Goal: Information Seeking & Learning: Learn about a topic

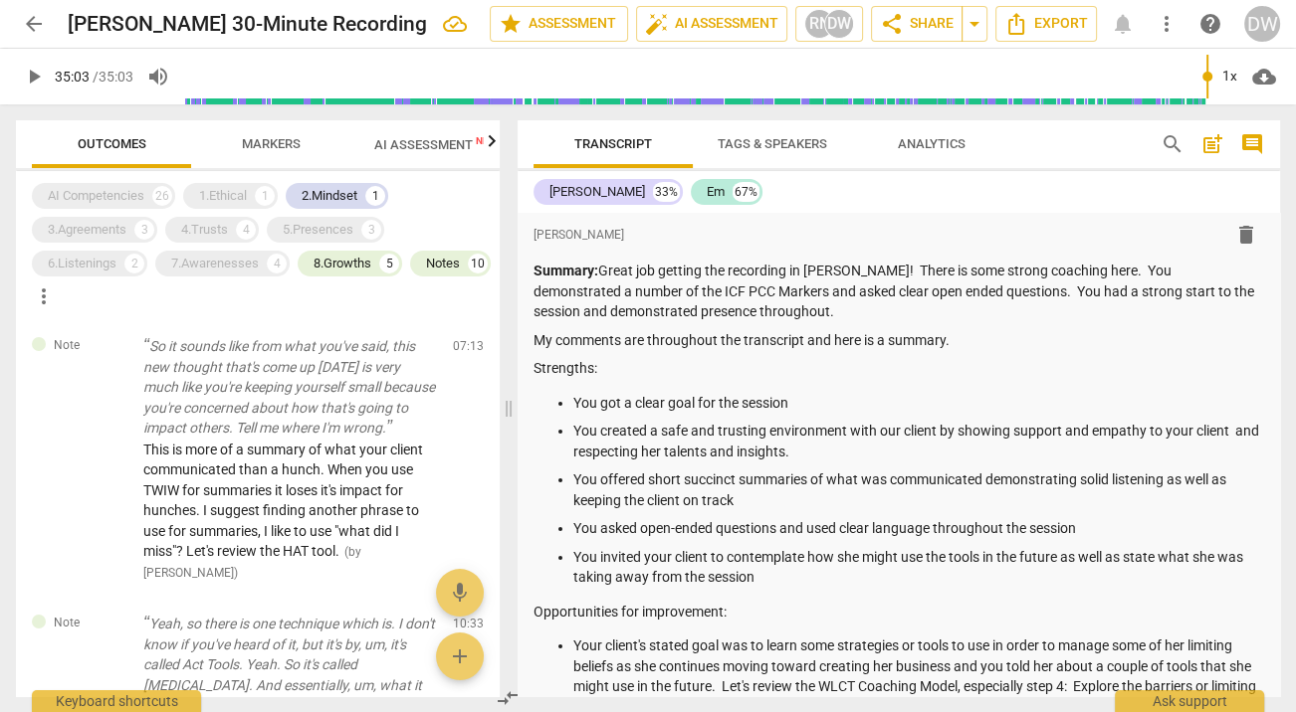
scroll to position [3610, 0]
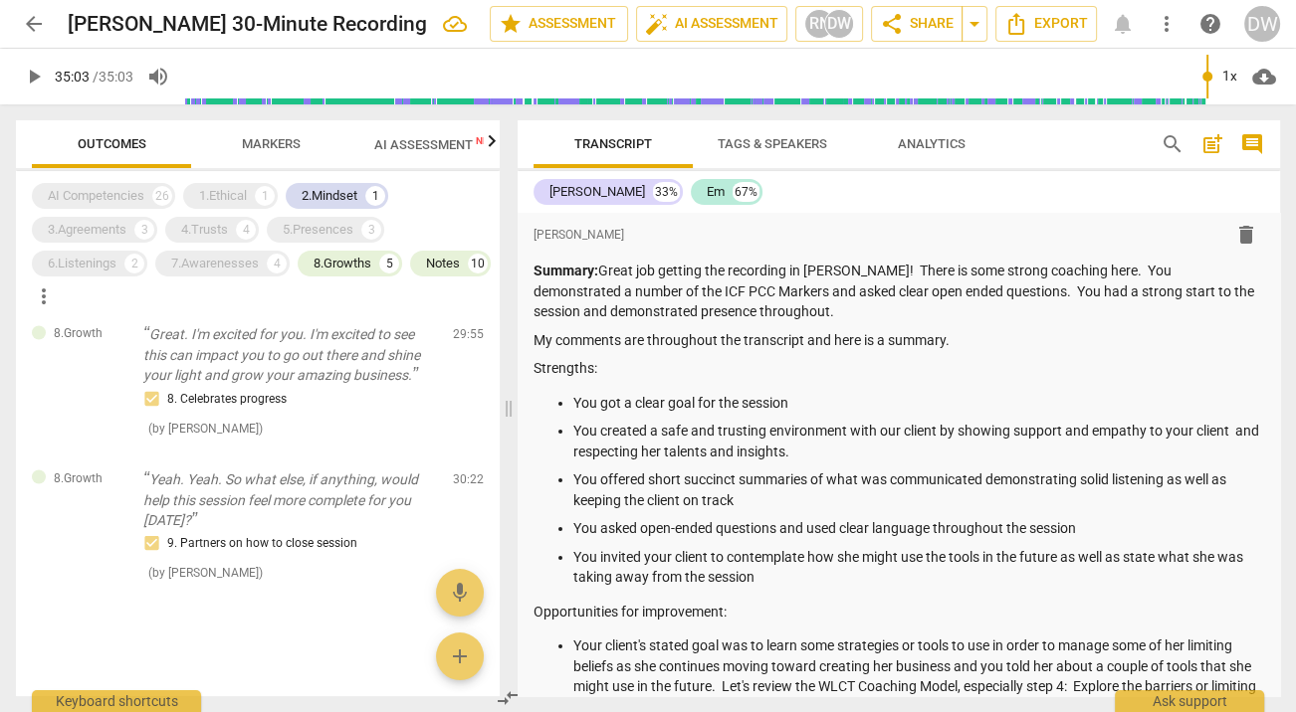
click at [285, 139] on span "Markers" at bounding box center [271, 143] width 59 height 15
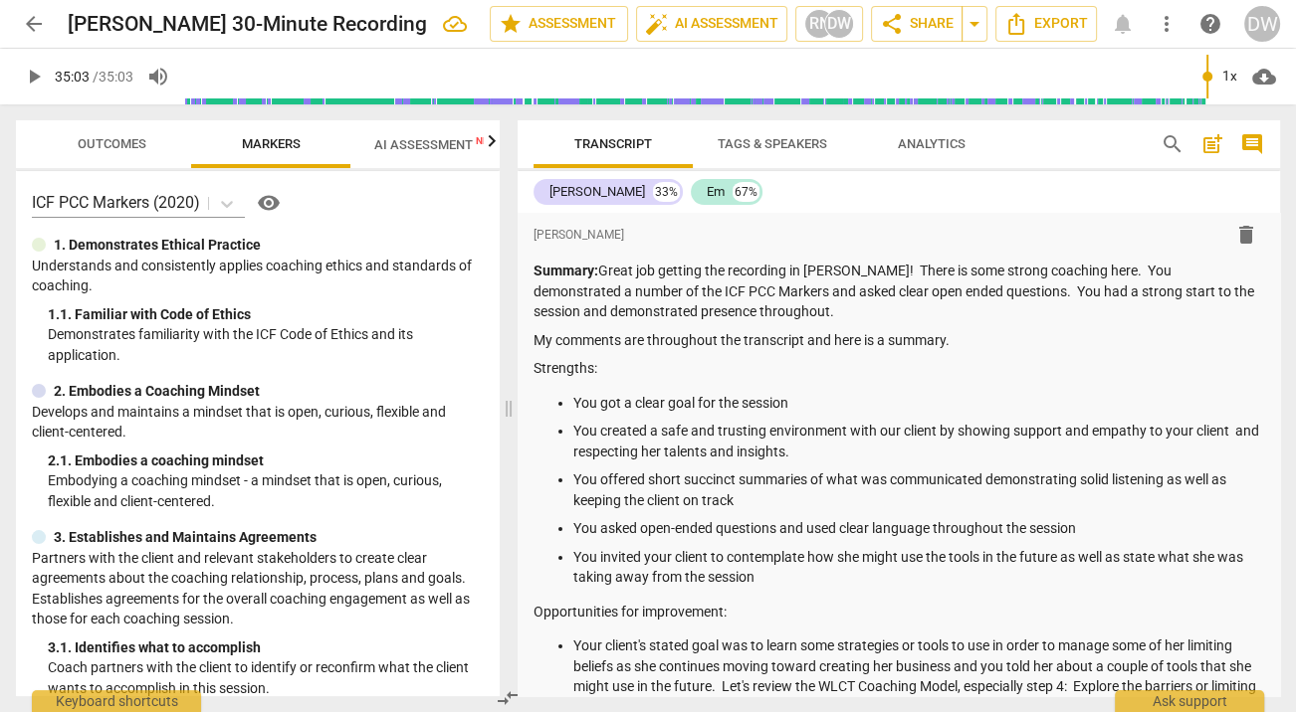
click at [102, 141] on span "Outcomes" at bounding box center [112, 143] width 69 height 15
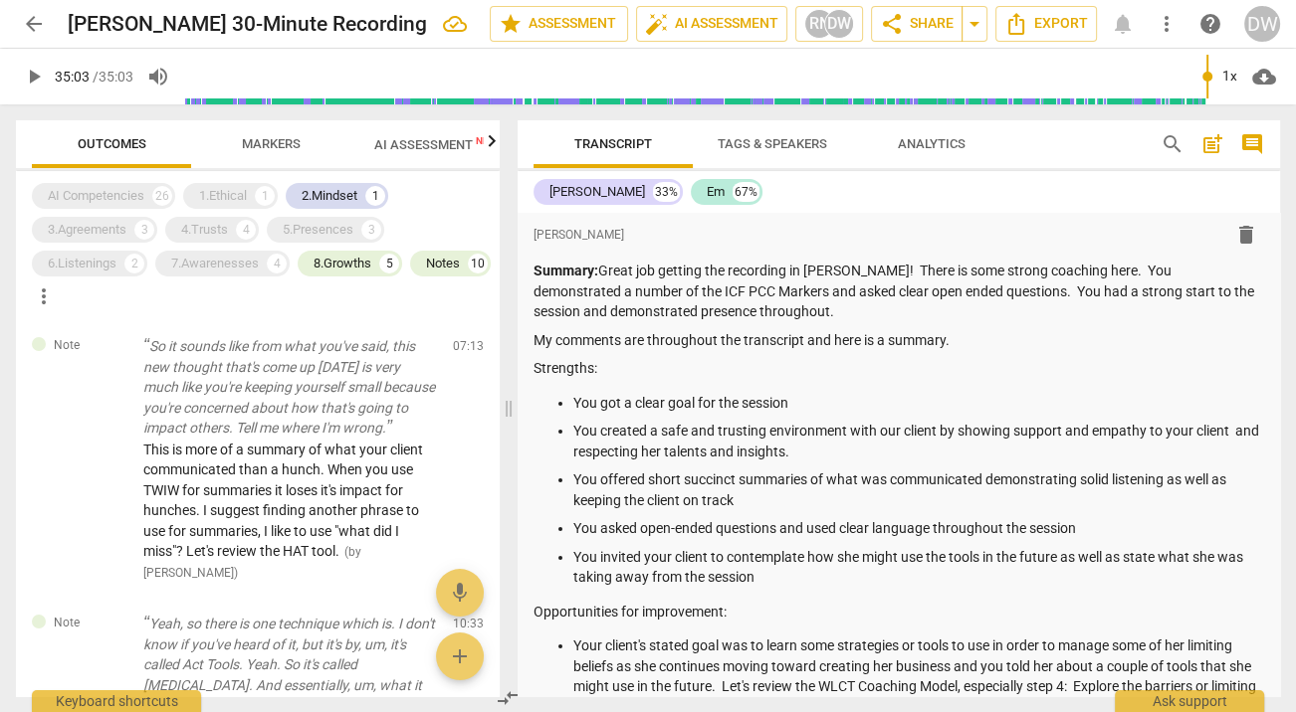
click at [242, 143] on span "Markers" at bounding box center [271, 143] width 59 height 15
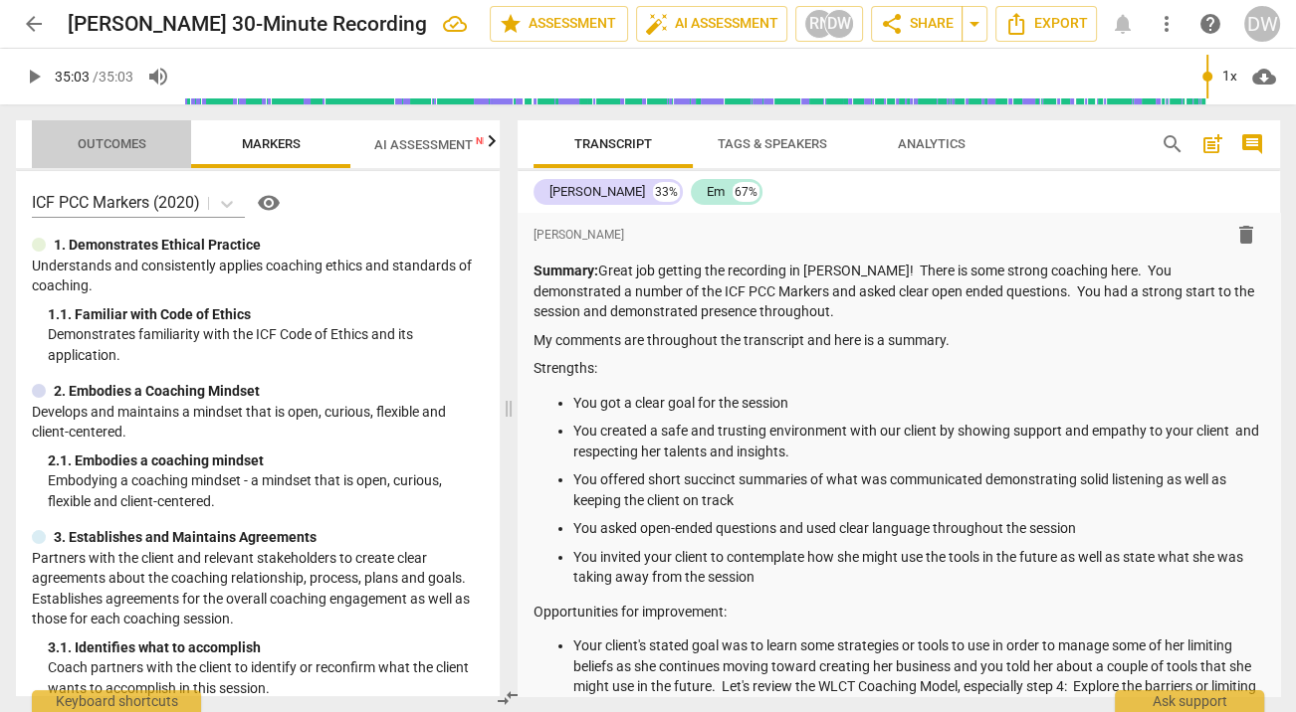
click at [102, 141] on span "Outcomes" at bounding box center [112, 143] width 69 height 15
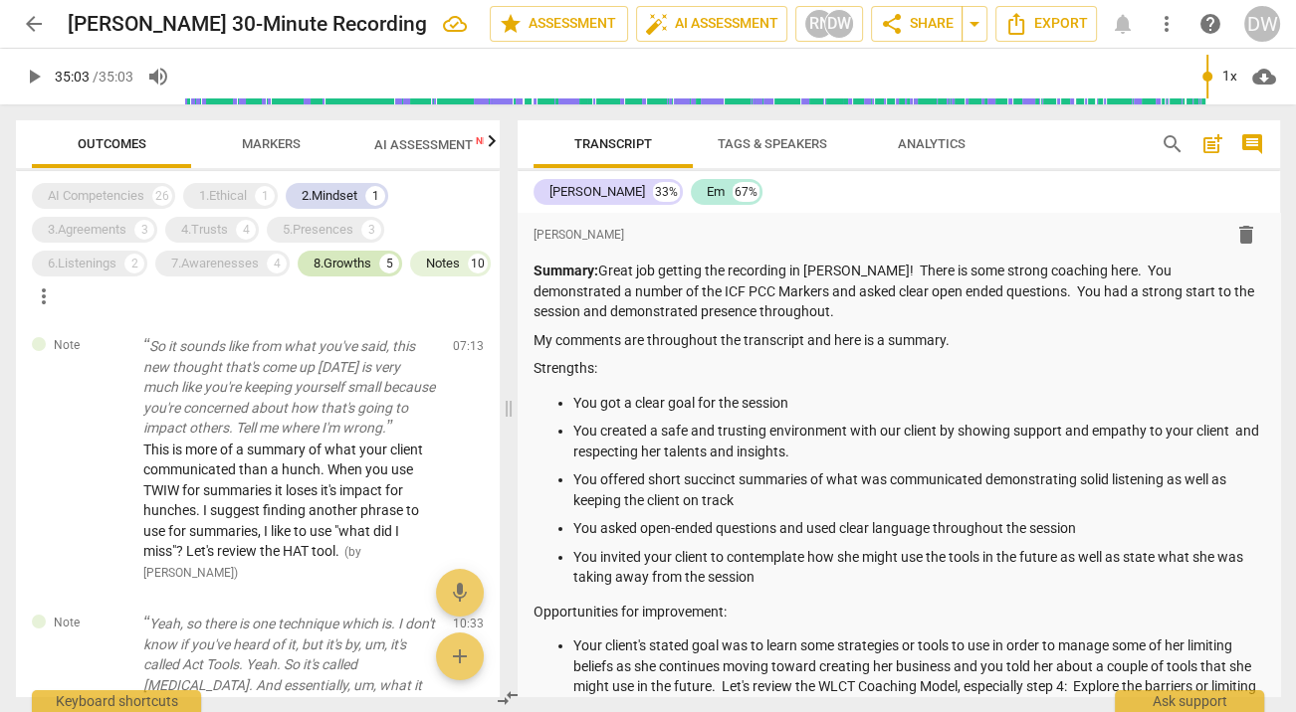
click at [340, 268] on div "8.Growths" at bounding box center [342, 264] width 58 height 20
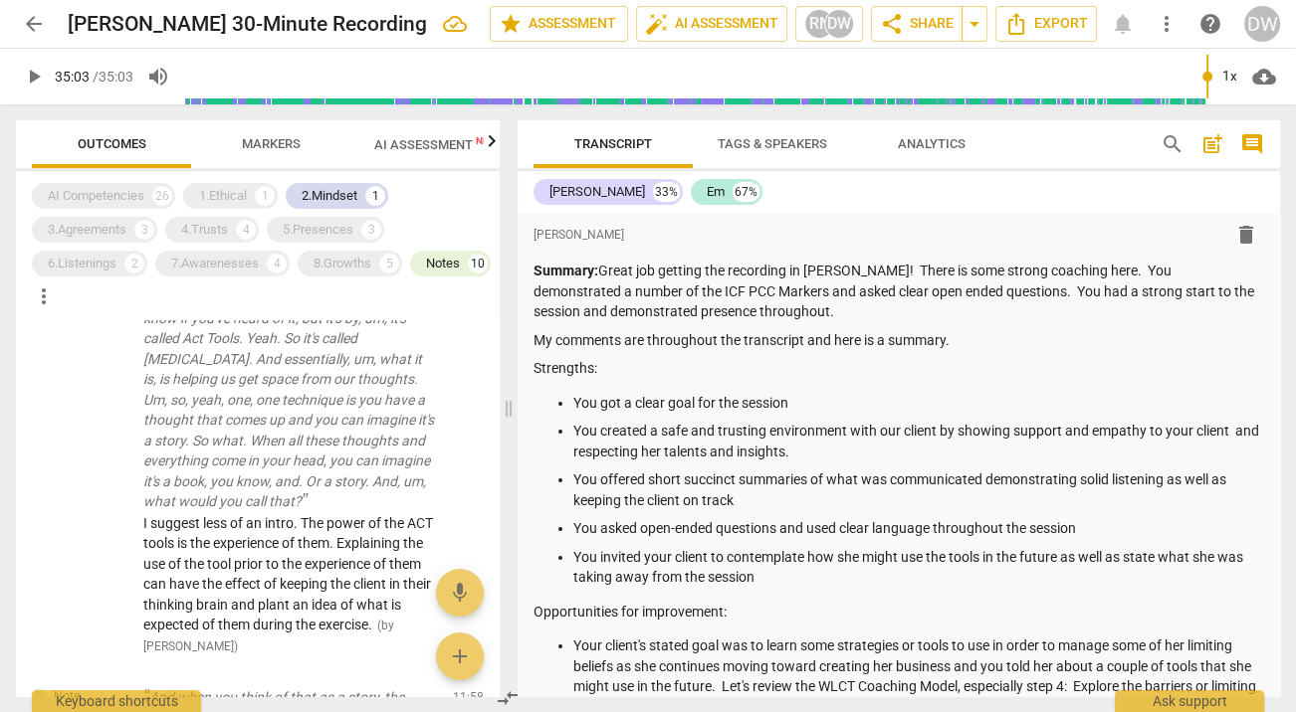
scroll to position [276, 0]
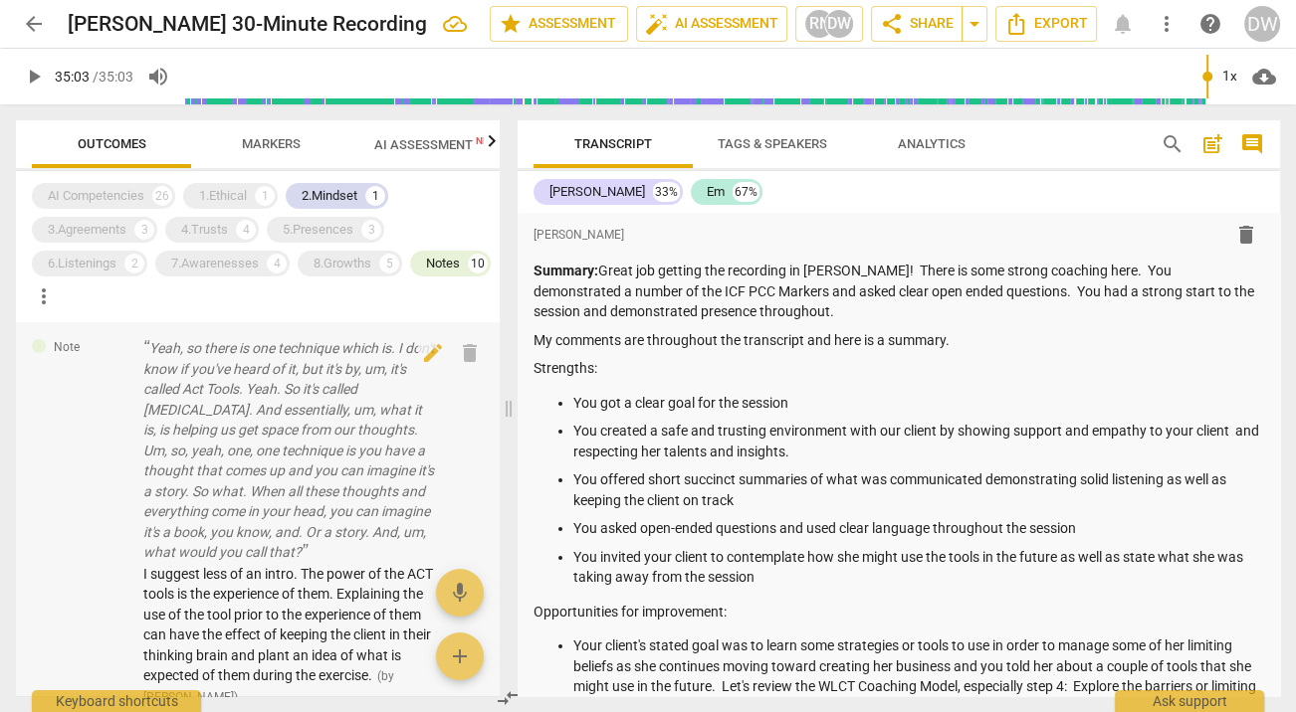
click at [236, 446] on p "Yeah, so there is one technique which is. I don't know if you've heard of it, b…" at bounding box center [290, 450] width 294 height 225
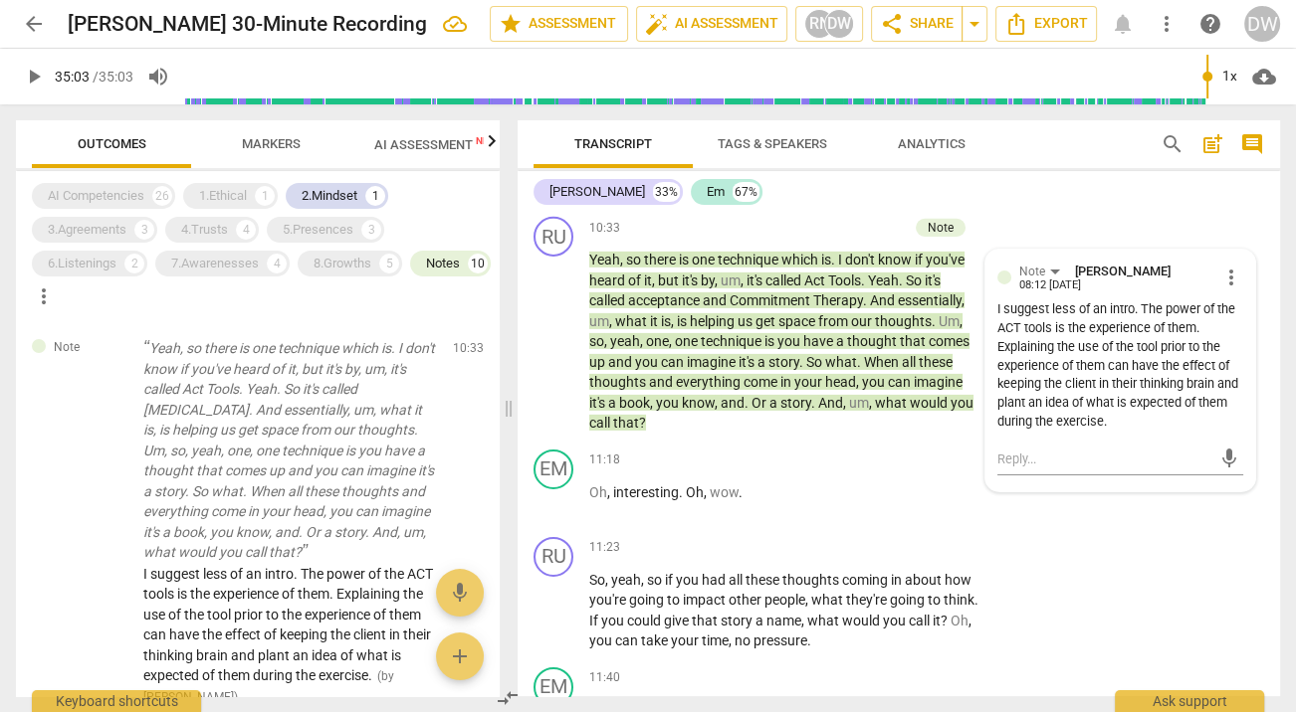
scroll to position [6218, 0]
click at [1015, 419] on div "I suggest less of an intro. The power of the ACT tools is the experience of the…" at bounding box center [1120, 367] width 246 height 130
click at [259, 145] on span "Markers" at bounding box center [271, 143] width 59 height 15
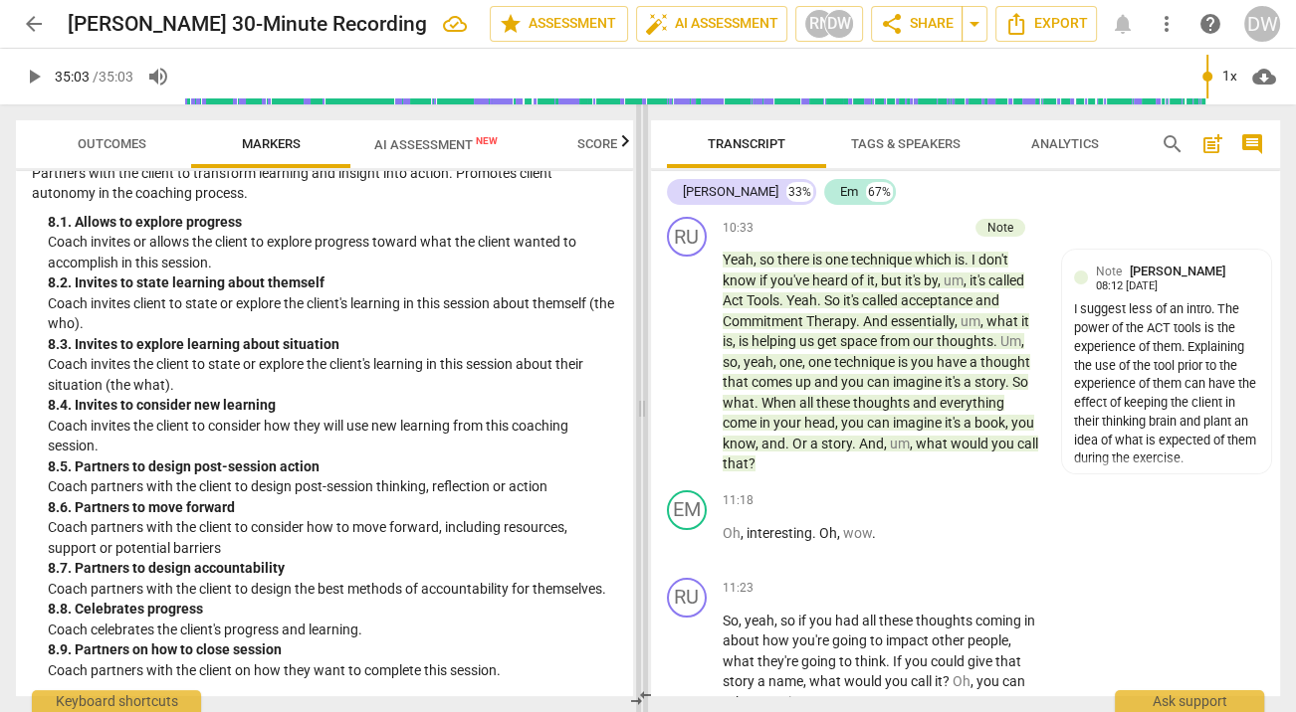
scroll to position [2250, 0]
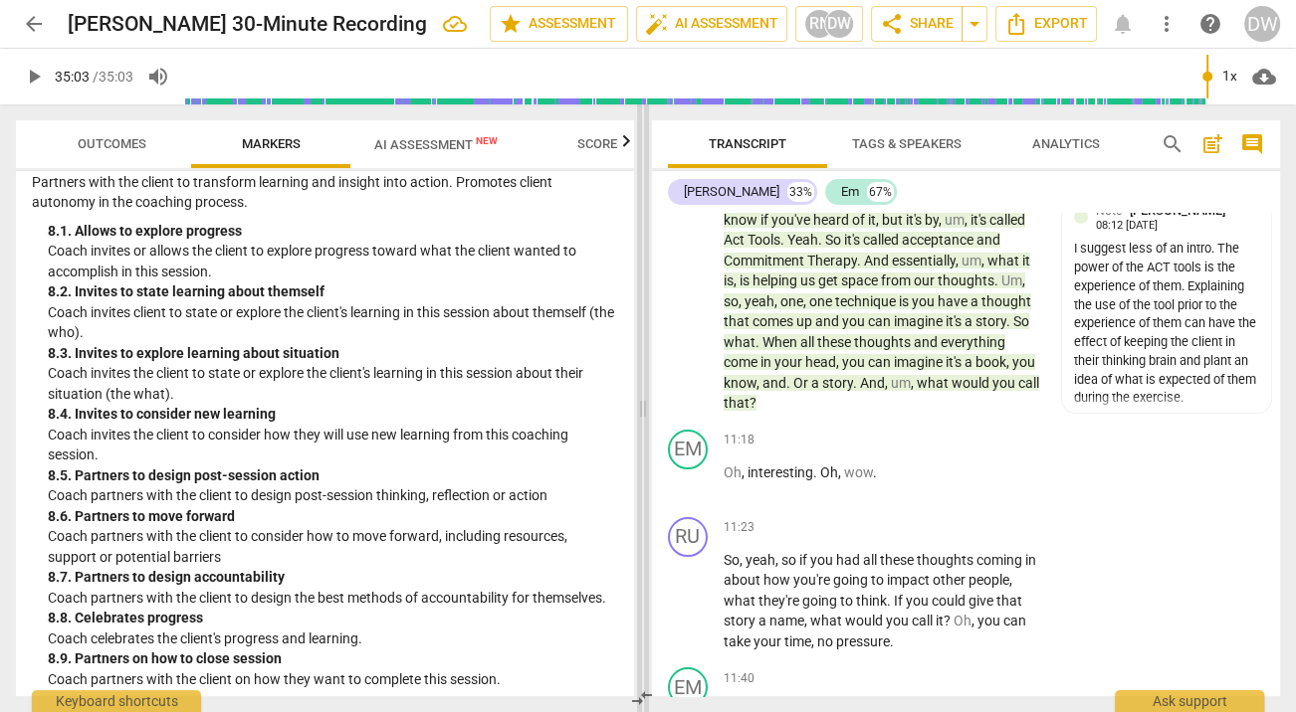
drag, startPoint x: 510, startPoint y: 414, endPoint x: 644, endPoint y: 408, distance: 133.5
click at [644, 408] on span at bounding box center [643, 408] width 12 height 608
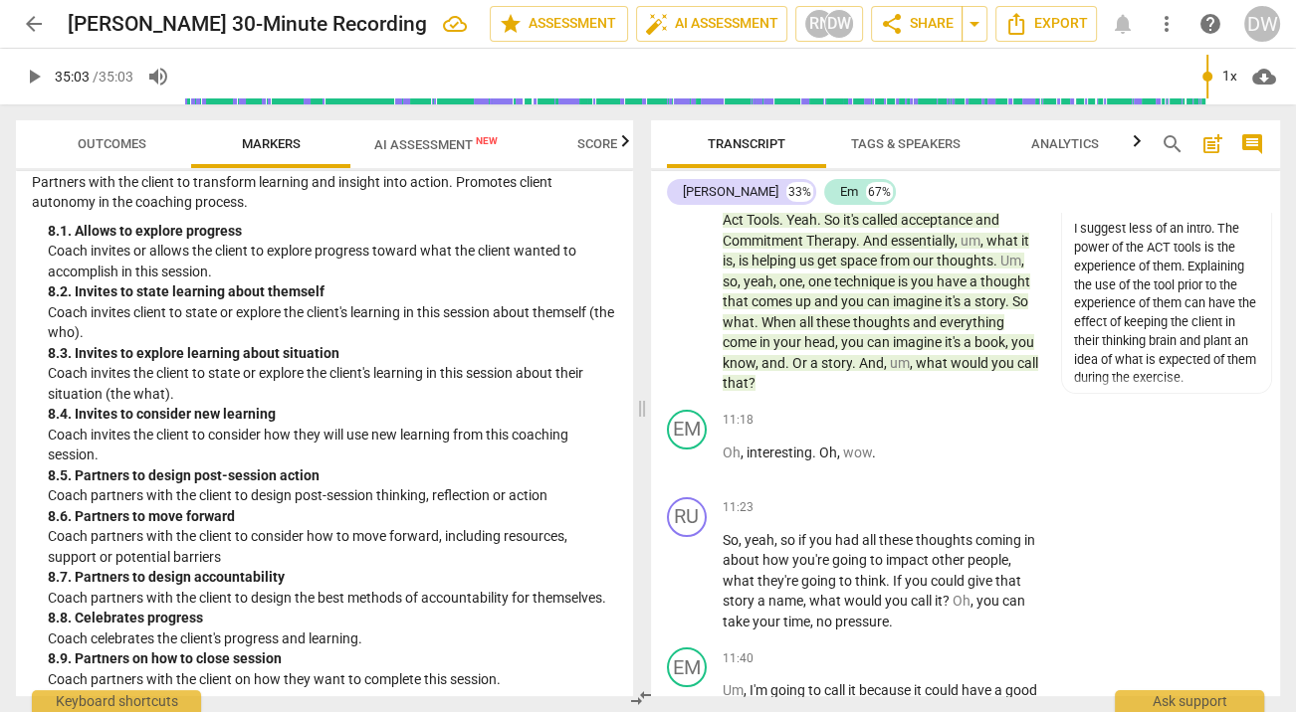
scroll to position [2299, 0]
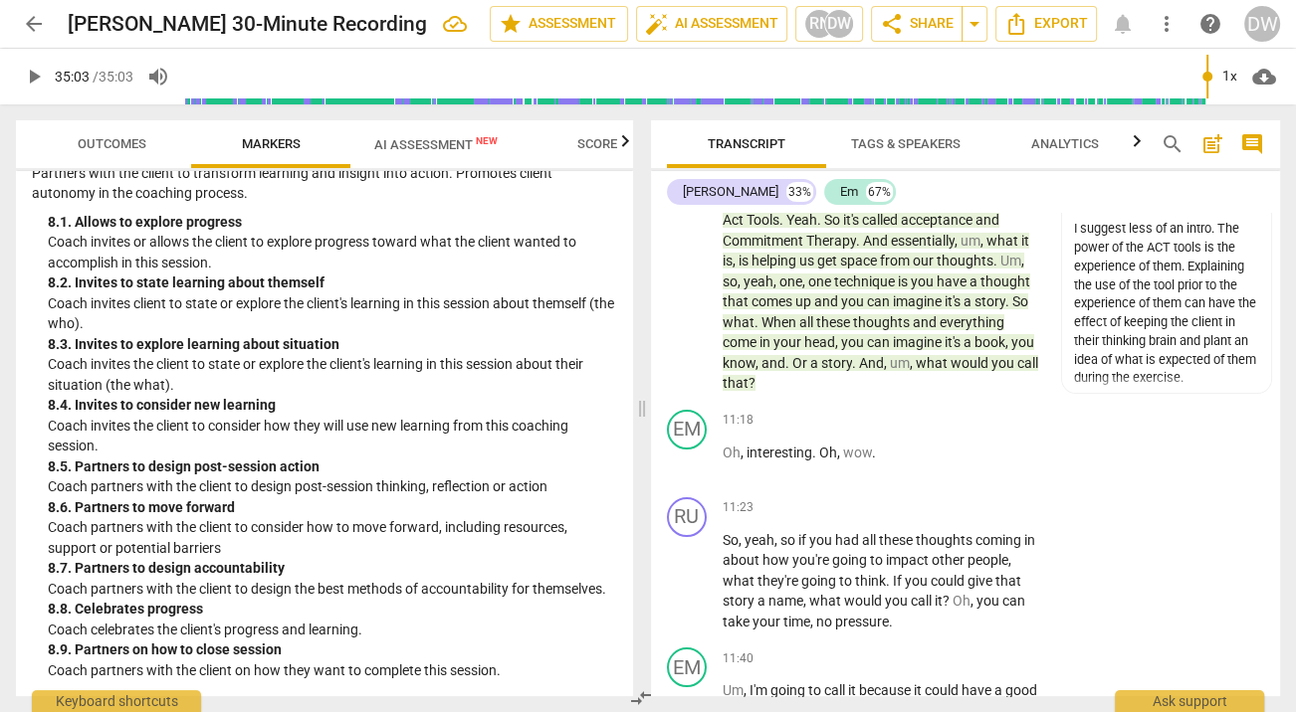
click at [342, 517] on p "Coach partners with the client to consider how to move forward, including resou…" at bounding box center [332, 537] width 569 height 41
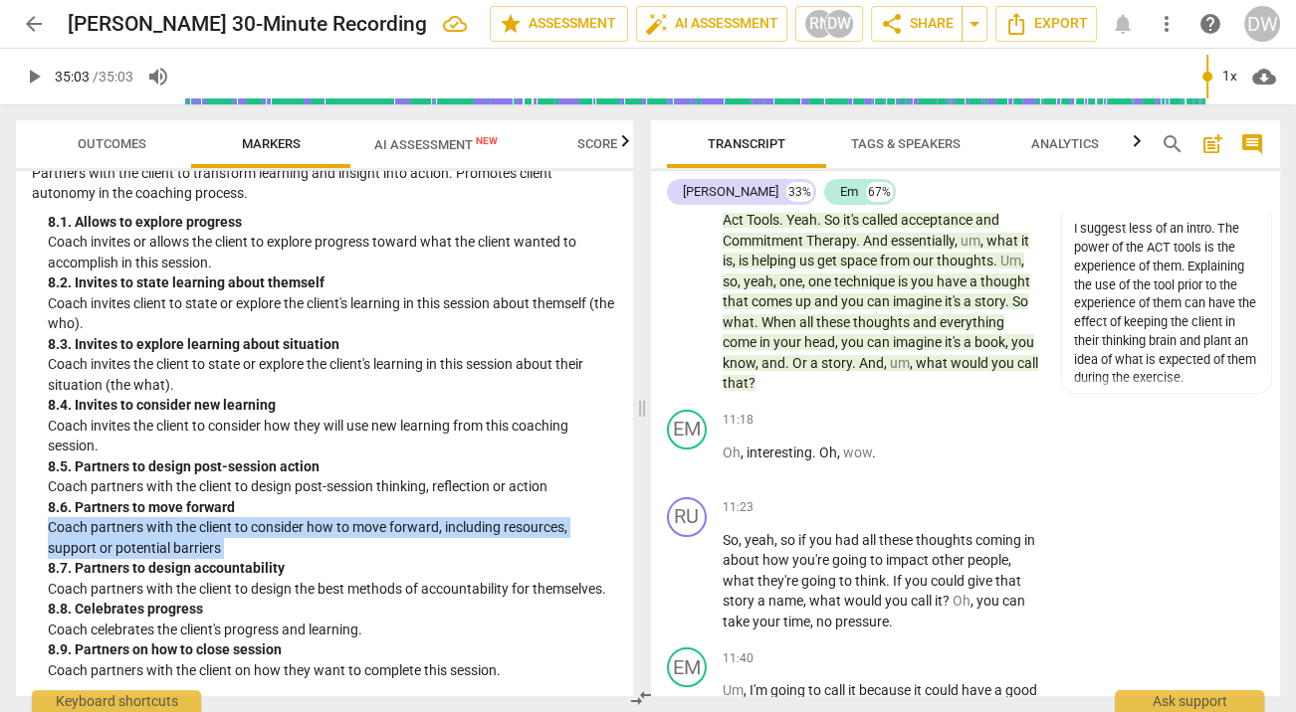
click at [342, 517] on p "Coach partners with the client to consider how to move forward, including resou…" at bounding box center [332, 537] width 569 height 41
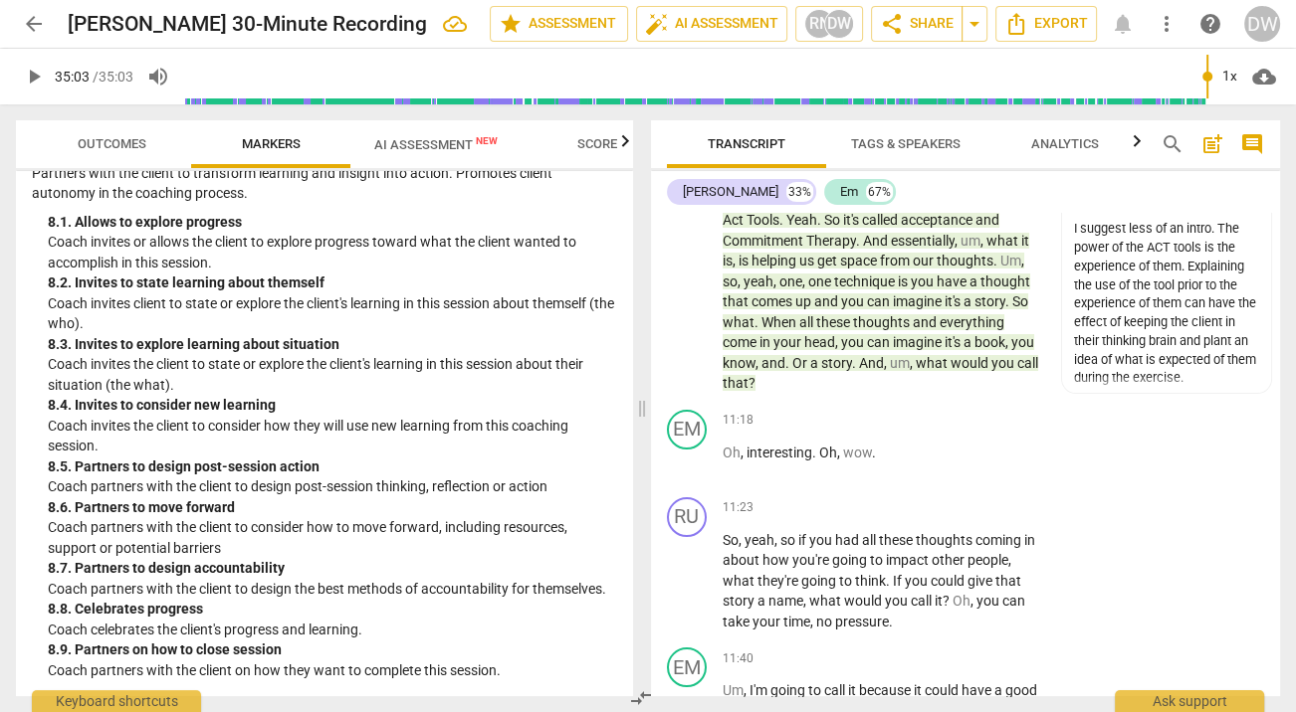
click at [351, 579] on p "Coach partners with the client to design the best methods of accountability for…" at bounding box center [332, 589] width 569 height 21
type input "2103"
